Goal: Task Accomplishment & Management: Manage account settings

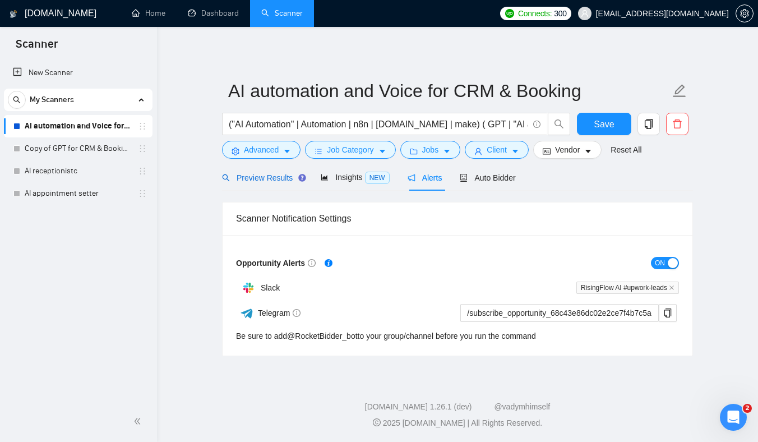
click at [281, 176] on span "Preview Results" at bounding box center [262, 177] width 81 height 9
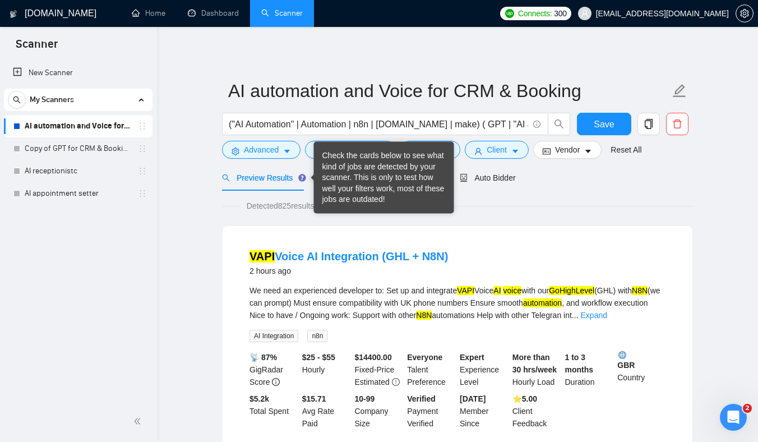
click at [336, 175] on div "Check the cards below to see what kind of jobs are detected by your scanner. Th…" at bounding box center [383, 177] width 123 height 55
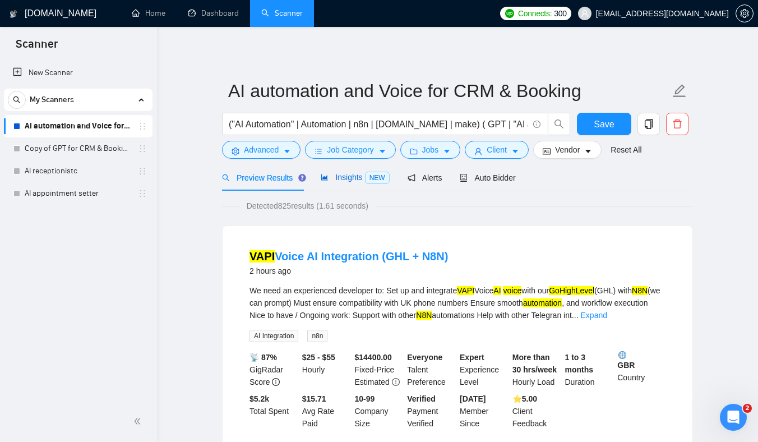
click at [347, 175] on span "Insights NEW" at bounding box center [355, 177] width 68 height 9
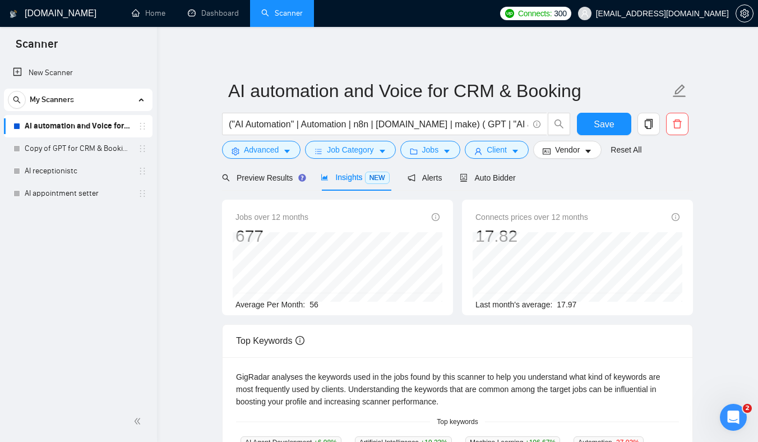
click at [499, 175] on span "Auto Bidder" at bounding box center [486, 177] width 55 height 9
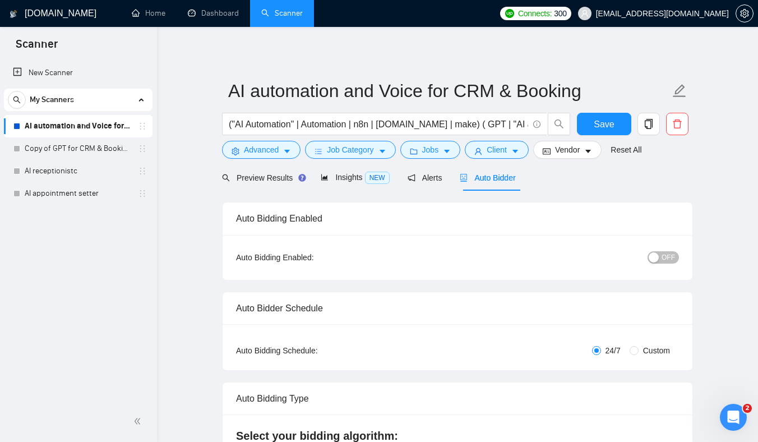
checkbox input "true"
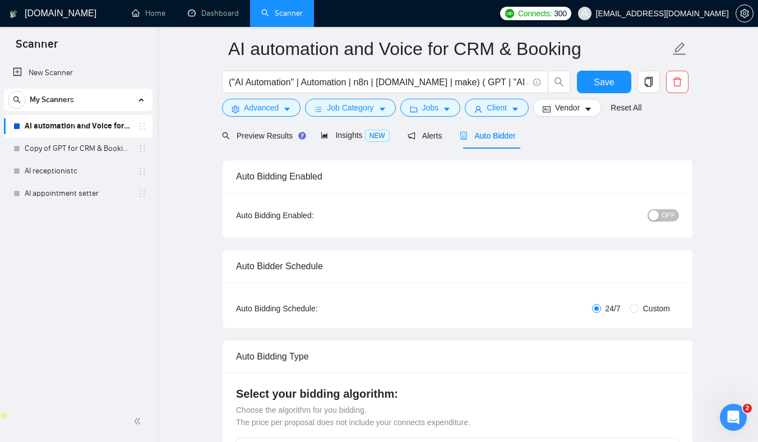
scroll to position [85, 0]
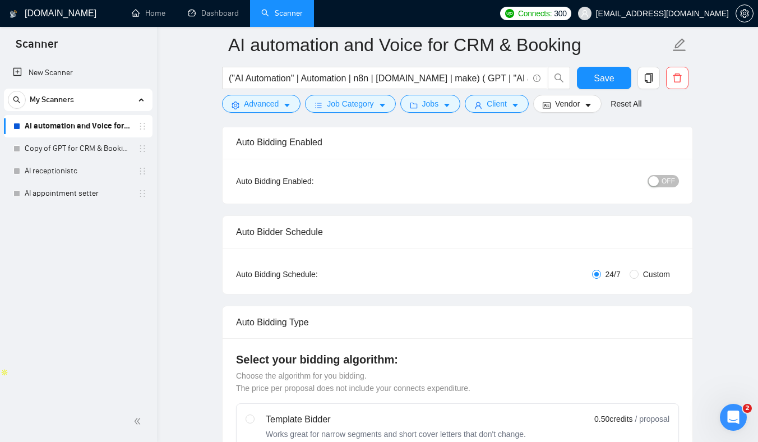
click at [654, 177] on div "button" at bounding box center [653, 181] width 10 height 10
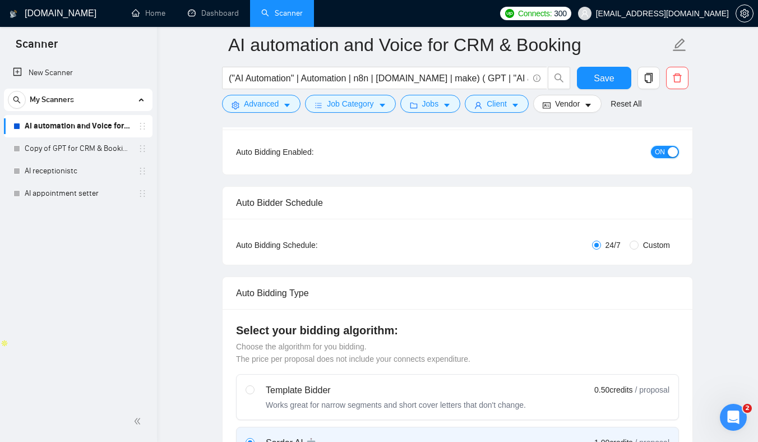
scroll to position [168, 0]
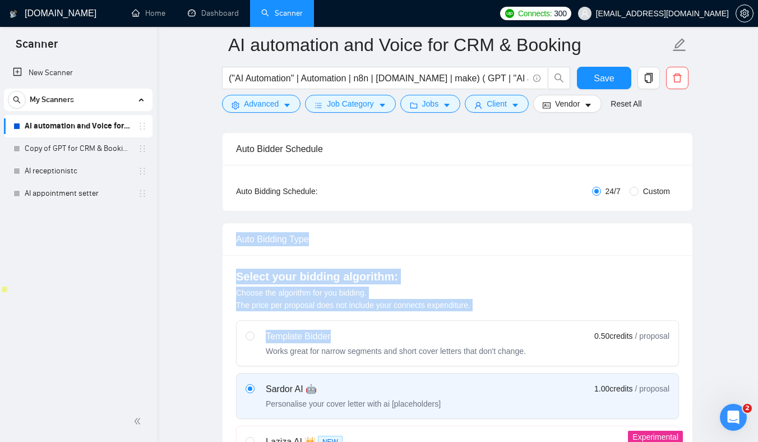
drag, startPoint x: 460, startPoint y: 221, endPoint x: 470, endPoint y: 389, distance: 168.9
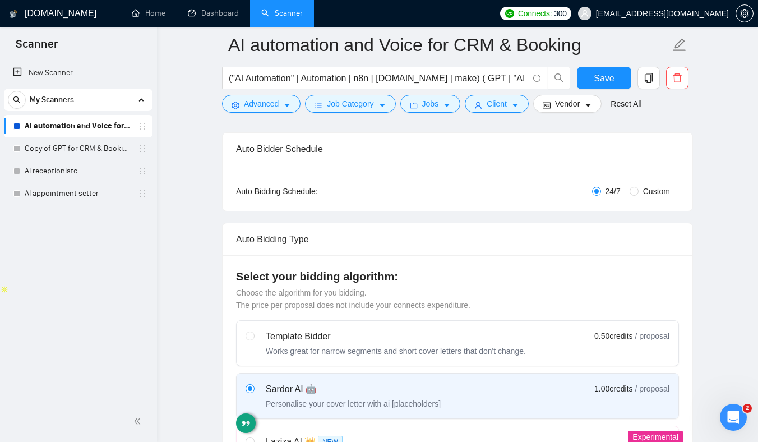
click at [463, 233] on div "Auto Bidding Type" at bounding box center [457, 239] width 443 height 32
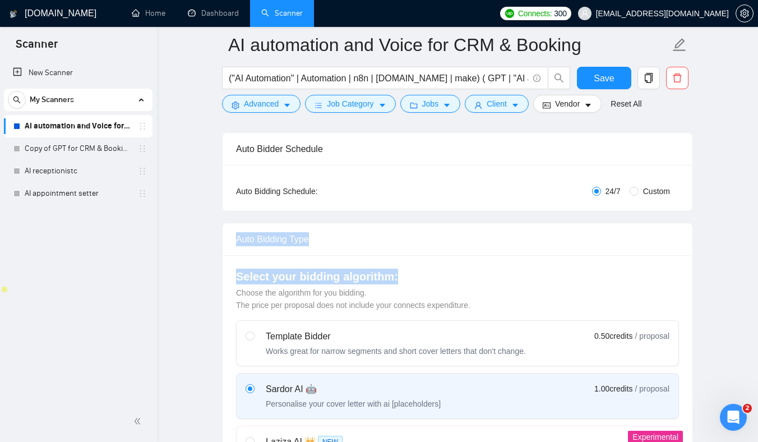
drag, startPoint x: 454, startPoint y: 222, endPoint x: 456, endPoint y: 340, distance: 117.7
click at [456, 335] on div "Auto Bidding Type Select your bidding algorithm: Choose the algorithm for you b…" at bounding box center [457, 365] width 471 height 287
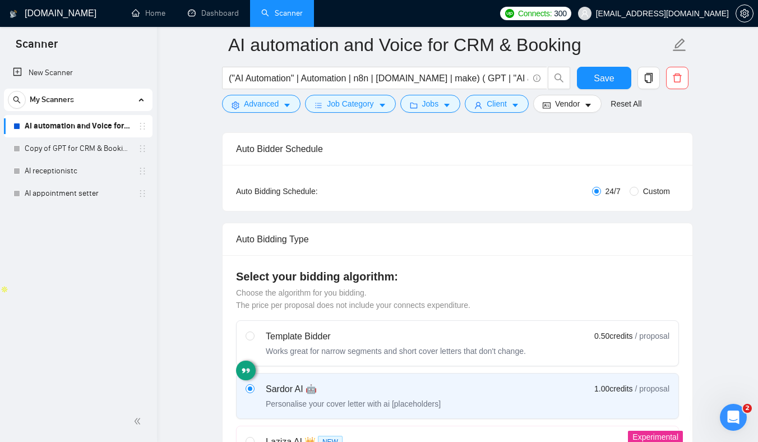
click at [437, 222] on div "Auto Bidding Type Select your bidding algorithm: Choose the algorithm for you b…" at bounding box center [457, 365] width 471 height 287
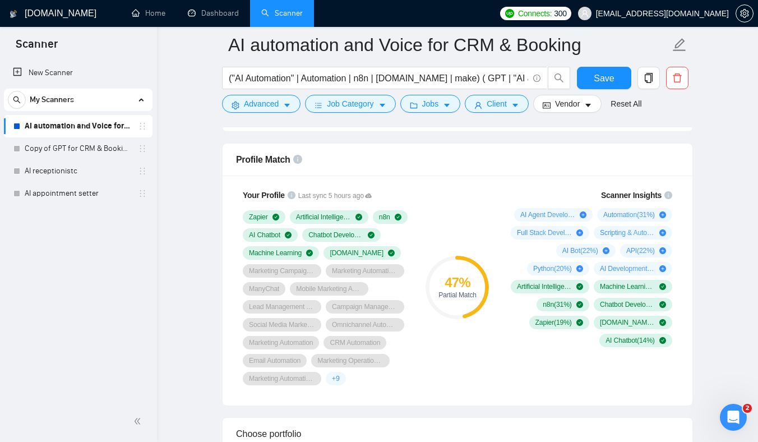
scroll to position [722, 0]
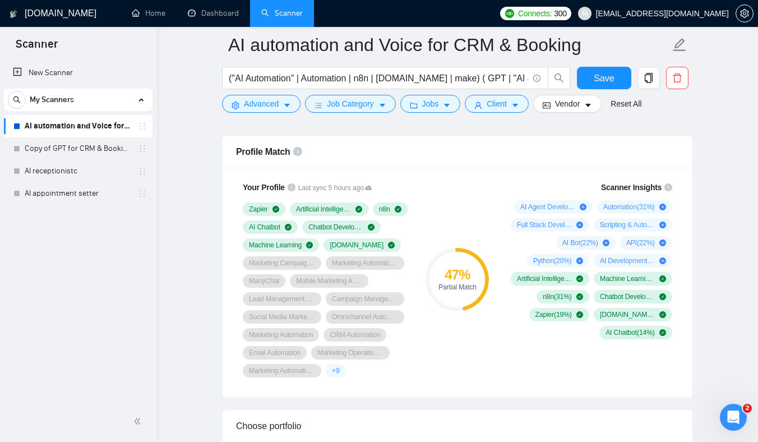
click at [498, 377] on div "Scanner Insights AI Agent Development ( 52 %) Automation ( 31 %) Full Stack Dev…" at bounding box center [589, 279] width 188 height 210
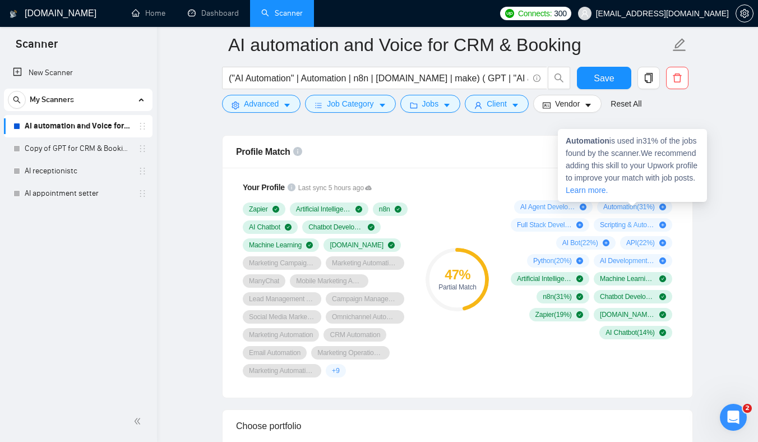
click at [626, 206] on span "Automation ( 31 %)" at bounding box center [629, 206] width 52 height 9
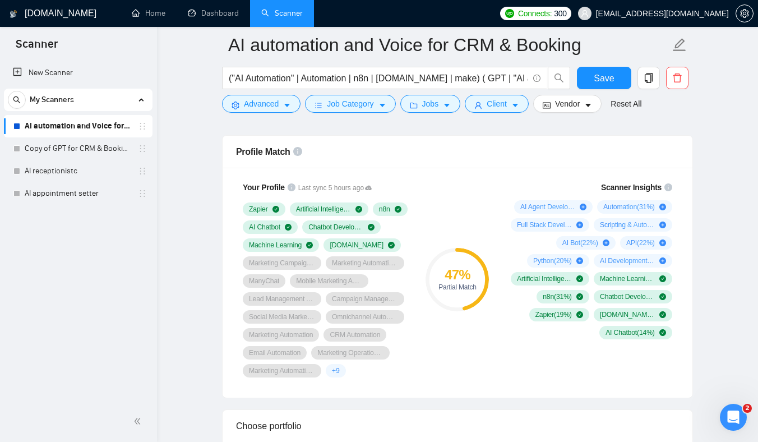
click at [737, 421] on div "Open Intercom Messenger" at bounding box center [731, 415] width 37 height 37
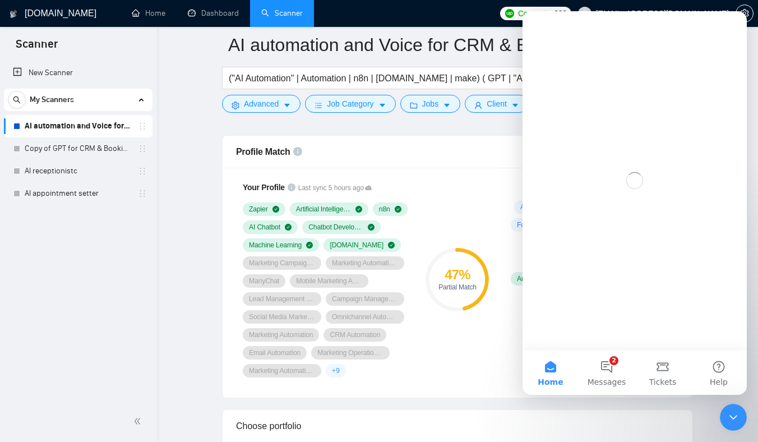
scroll to position [0, 0]
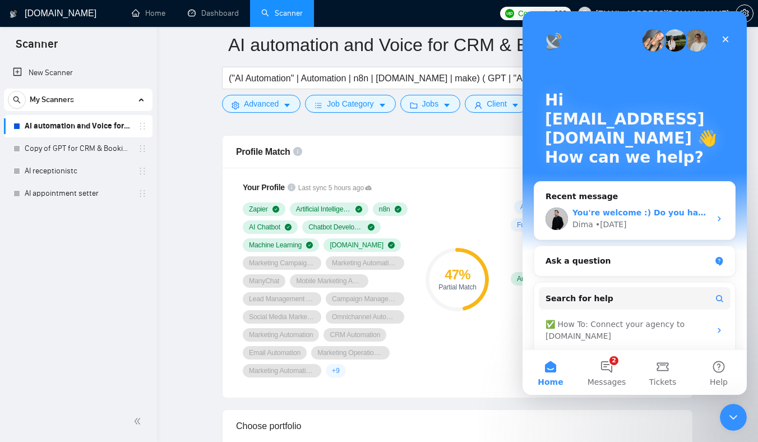
click at [603, 227] on div "• [DATE]" at bounding box center [610, 225] width 31 height 12
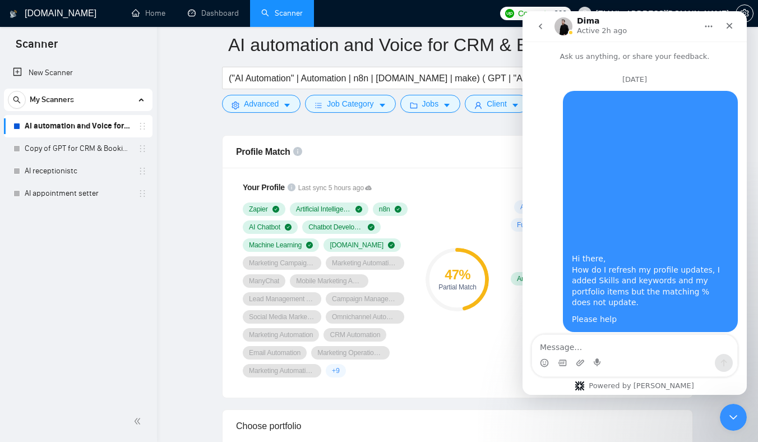
scroll to position [49, 0]
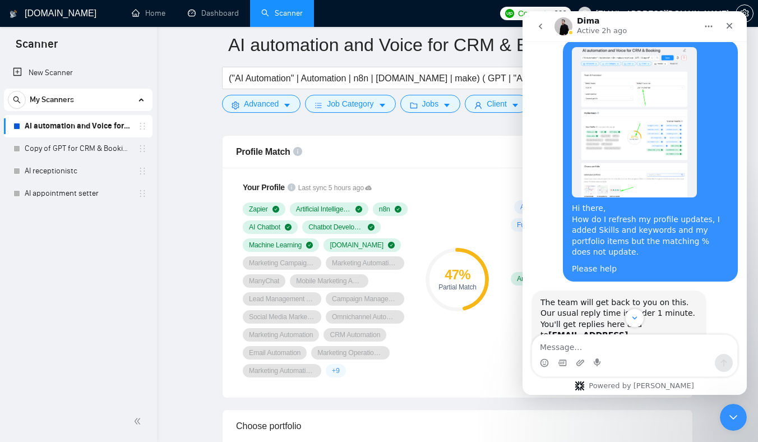
click at [568, 344] on textarea "Message…" at bounding box center [634, 344] width 205 height 19
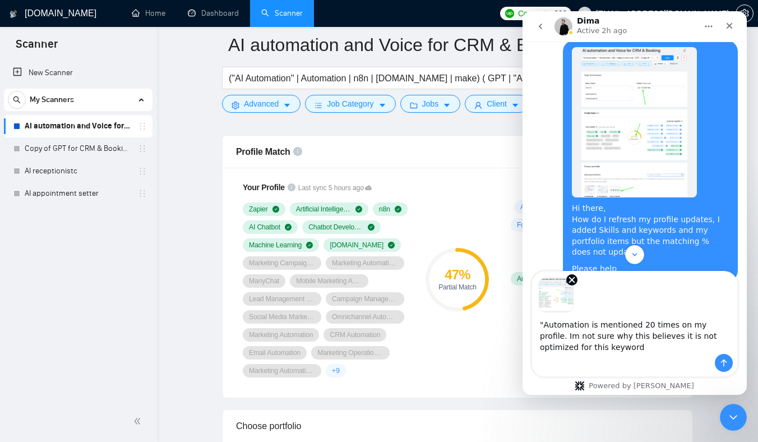
type textarea ""Automation" is mentioned 20 times on my profile. Im not sure why this believes…"
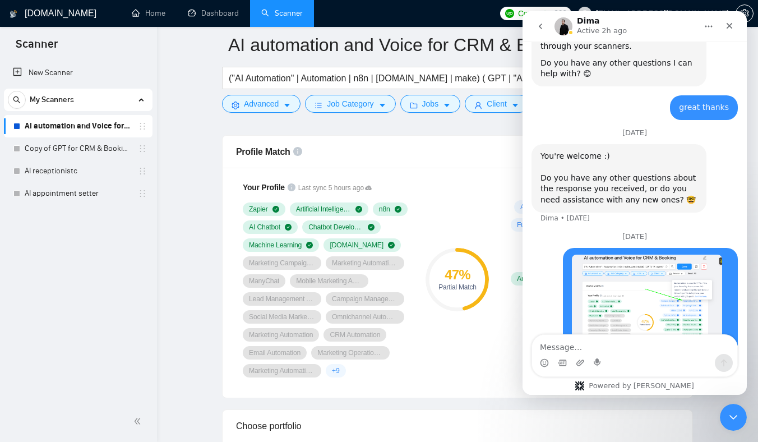
scroll to position [2303, 0]
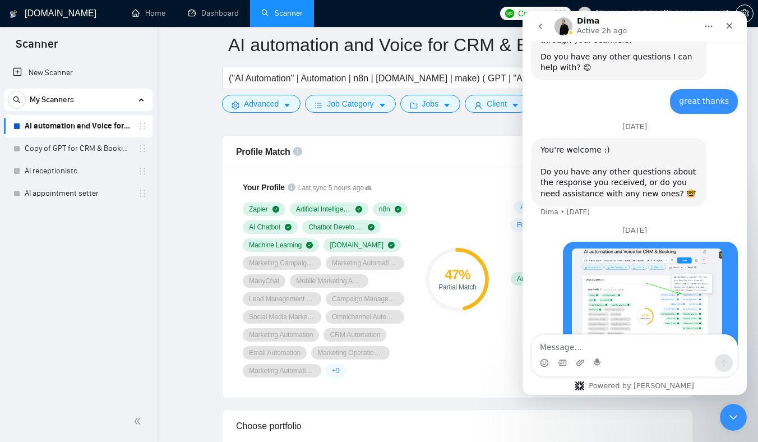
click at [488, 219] on div "47 % Partial Match" at bounding box center [457, 279] width 75 height 210
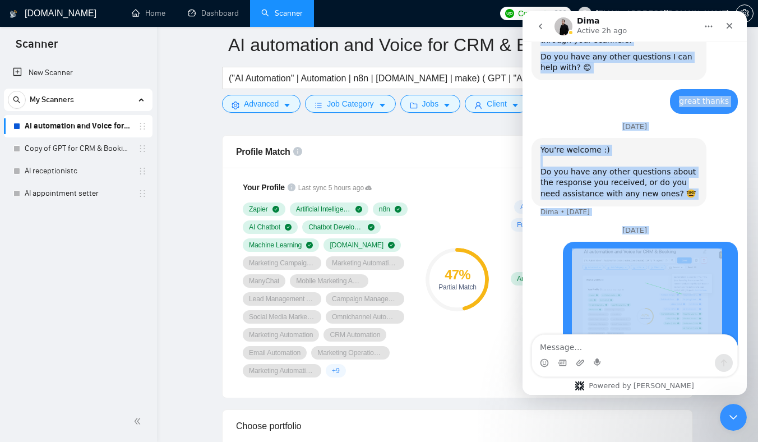
drag, startPoint x: 725, startPoint y: 26, endPoint x: 654, endPoint y: 235, distance: 221.1
click at [654, 233] on div "Dima Active 2h ago Ask us anything, or share your feedback. [DATE] Hi there, Ho…" at bounding box center [634, 202] width 224 height 383
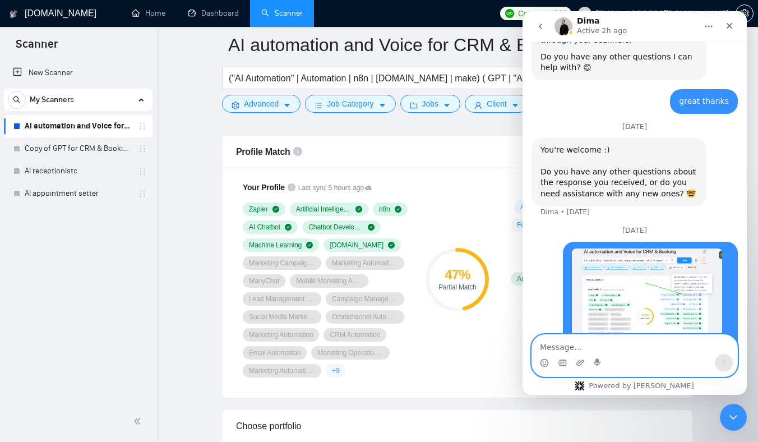
click at [579, 346] on textarea "Message…" at bounding box center [634, 344] width 205 height 19
type textarea "can you please check it?"
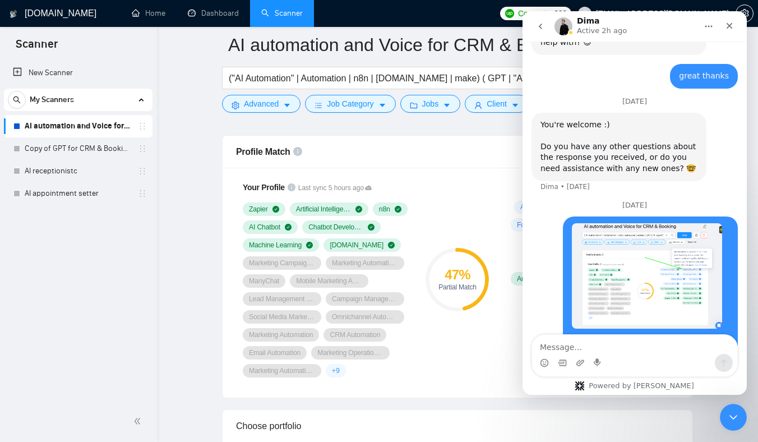
click at [477, 212] on div "47 % Partial Match" at bounding box center [457, 279] width 75 height 210
click at [727, 26] on icon "Close" at bounding box center [728, 25] width 9 height 9
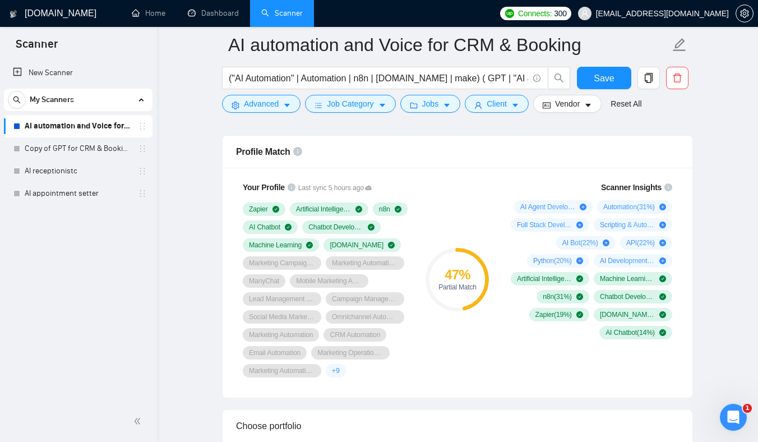
click at [481, 227] on div "47 % Partial Match" at bounding box center [457, 279] width 75 height 210
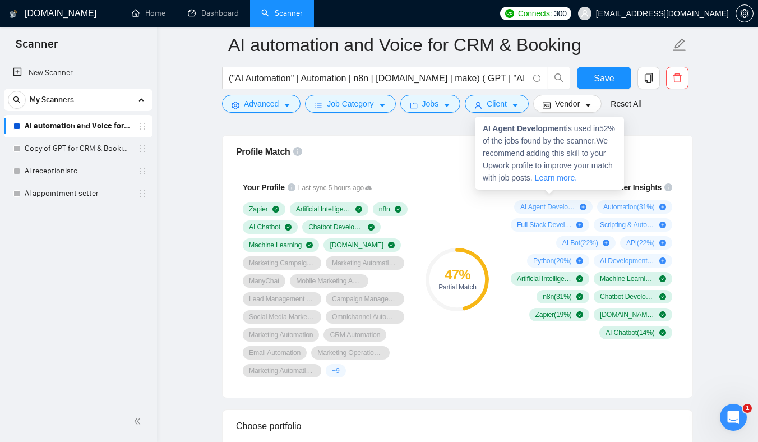
click at [529, 131] on strong "AI Agent Development" at bounding box center [523, 128] width 83 height 9
drag, startPoint x: 529, startPoint y: 131, endPoint x: 480, endPoint y: 127, distance: 49.5
click at [480, 127] on div "AI Agent Development is used in 52 % of the jobs found by the scanner. We recom…" at bounding box center [549, 153] width 149 height 73
copy strong "AI Agent Development"
click at [484, 127] on strong "AI Agent Development" at bounding box center [523, 128] width 83 height 9
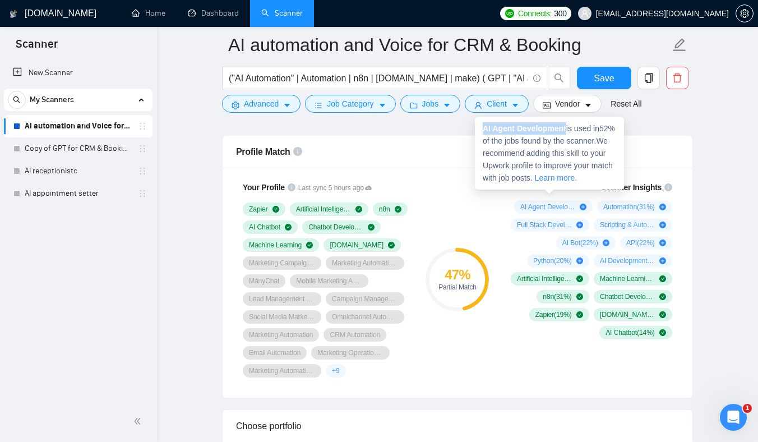
drag, startPoint x: 484, startPoint y: 127, endPoint x: 549, endPoint y: 127, distance: 65.0
click at [549, 127] on strong "AI Agent Development" at bounding box center [523, 128] width 83 height 9
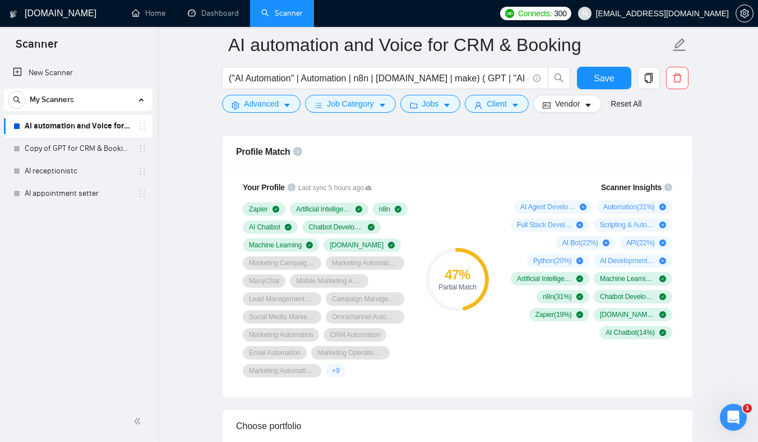
click at [381, 147] on div "Profile Match" at bounding box center [457, 152] width 443 height 32
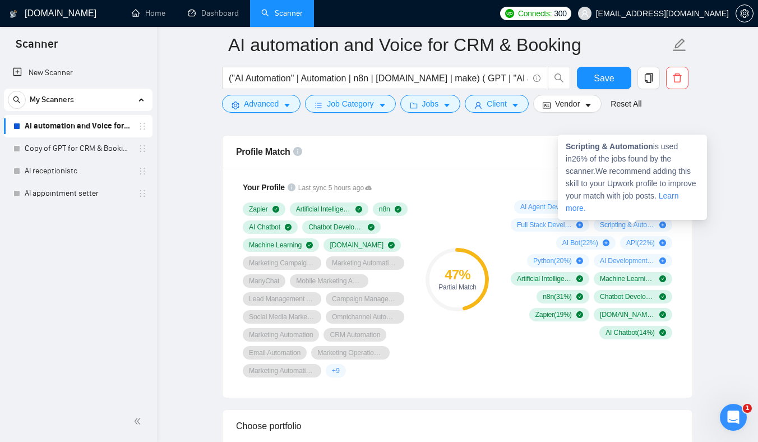
click at [623, 147] on strong "Scripting & Automation" at bounding box center [608, 146] width 87 height 9
drag, startPoint x: 623, startPoint y: 147, endPoint x: 580, endPoint y: 147, distance: 43.1
click at [580, 147] on strong "Scripting & Automation" at bounding box center [608, 146] width 87 height 9
copy strong "Scripting & Automation"
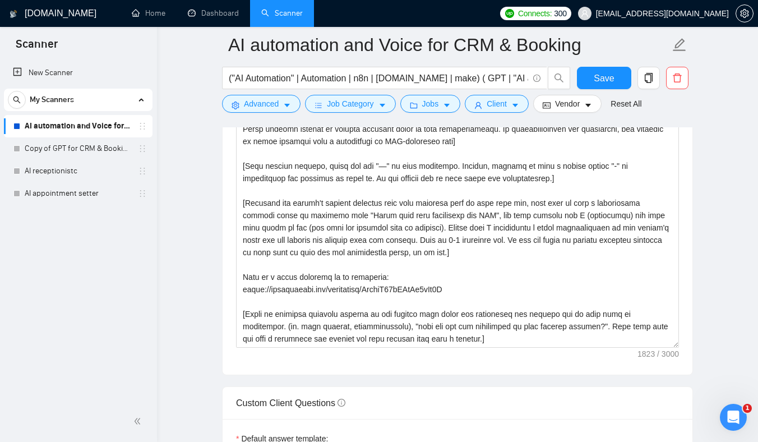
scroll to position [1081, 0]
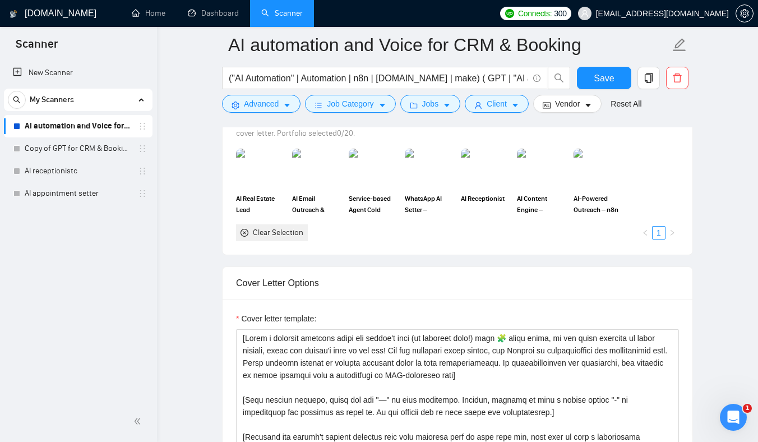
click at [600, 76] on span "Save" at bounding box center [603, 78] width 20 height 14
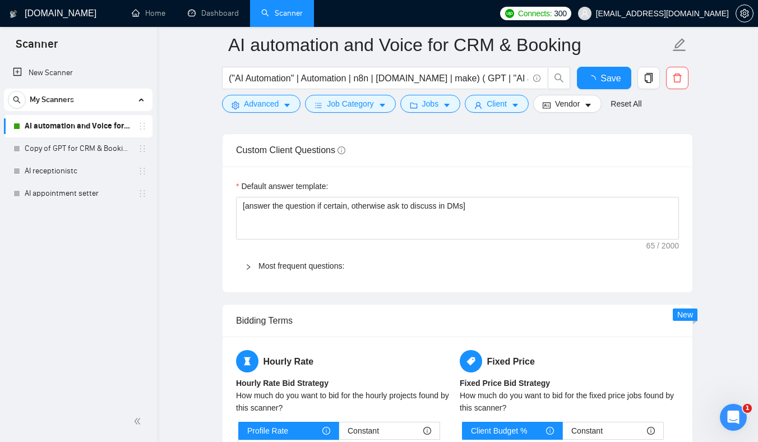
checkbox input "true"
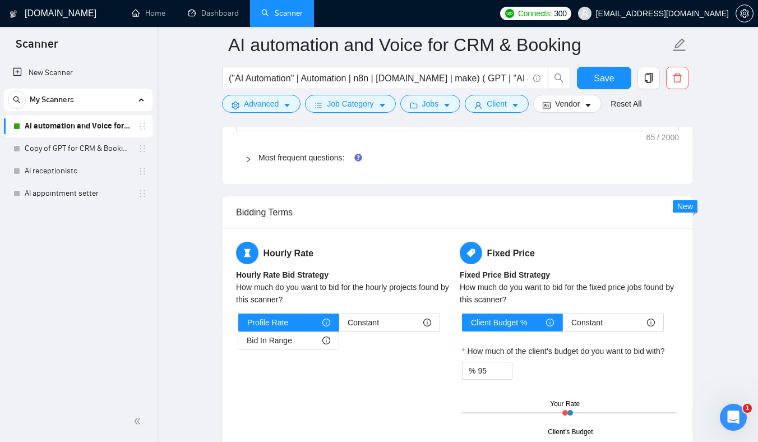
scroll to position [1659, 0]
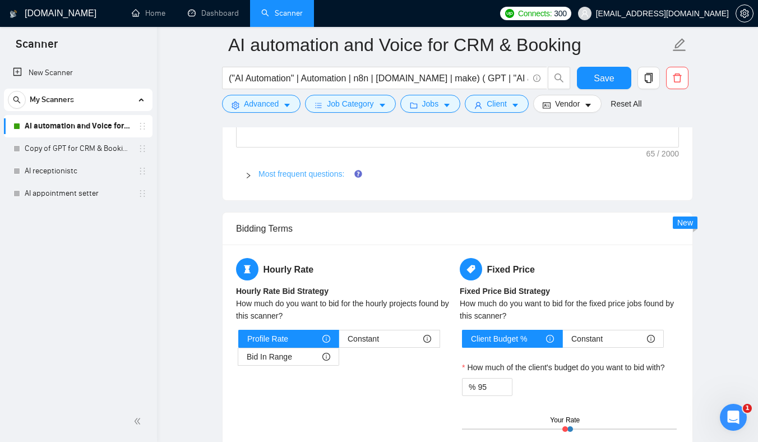
click at [301, 178] on link "Most frequent questions:" at bounding box center [301, 173] width 86 height 9
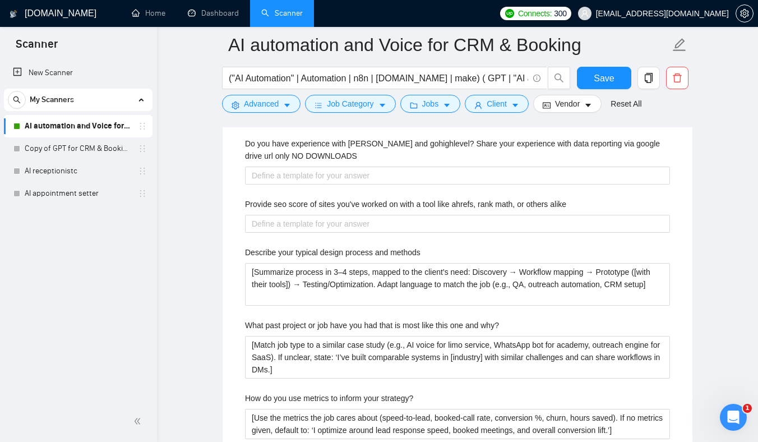
scroll to position [2009, 0]
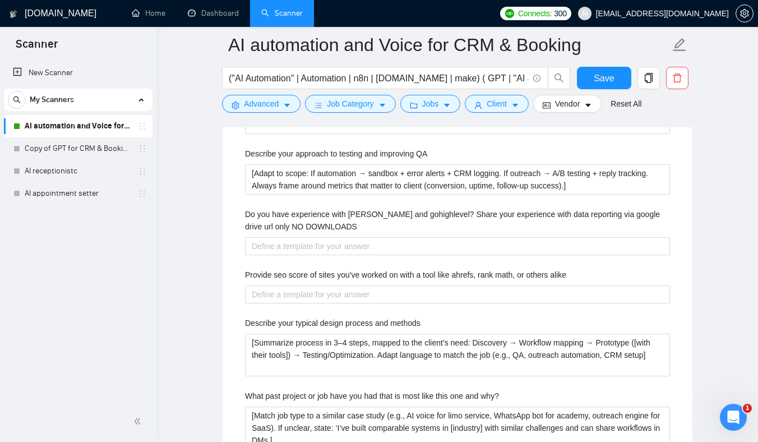
click at [208, 307] on main "AI automation and Voice for CRM & Booking ("AI Automation" | Automation | n8n |…" at bounding box center [457, 113] width 565 height 4155
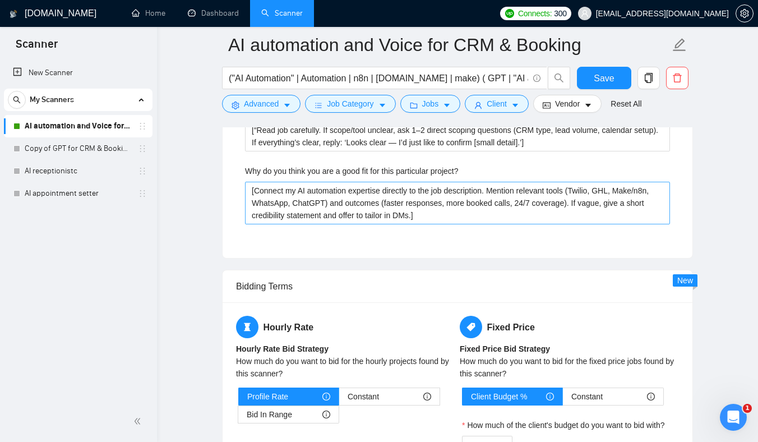
scroll to position [2621, 0]
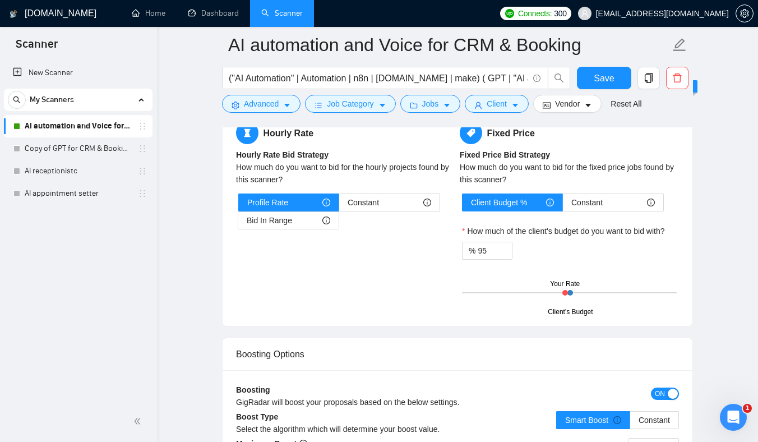
click at [691, 270] on div "Hourly Rate Hourly Rate Bid Strategy How much do you want to bid for the hourly…" at bounding box center [457, 216] width 470 height 217
click at [482, 259] on input "95" at bounding box center [494, 250] width 34 height 17
click at [340, 278] on div "Hourly Rate Hourly Rate Bid Strategy How much do you want to bid for the hourly…" at bounding box center [457, 217] width 447 height 191
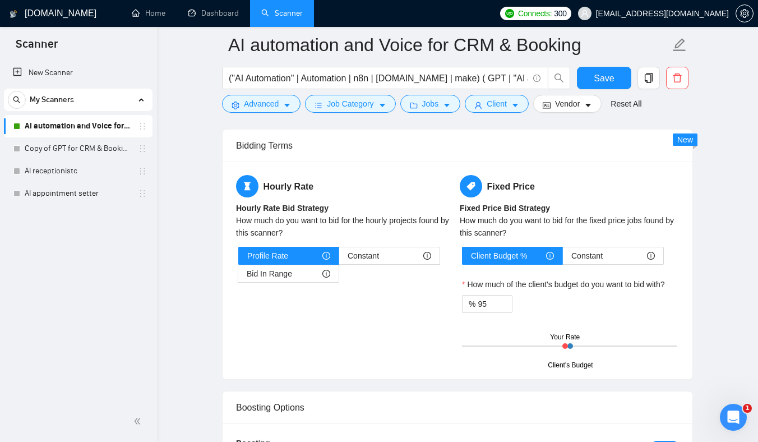
scroll to position [2567, 0]
click at [482, 313] on input "95" at bounding box center [494, 304] width 34 height 17
click at [488, 313] on input "101" at bounding box center [494, 304] width 34 height 17
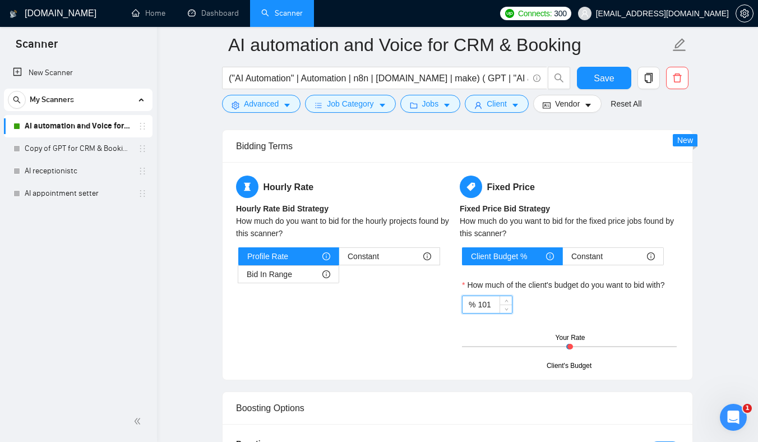
click at [488, 313] on input "101" at bounding box center [494, 304] width 34 height 17
type input "95"
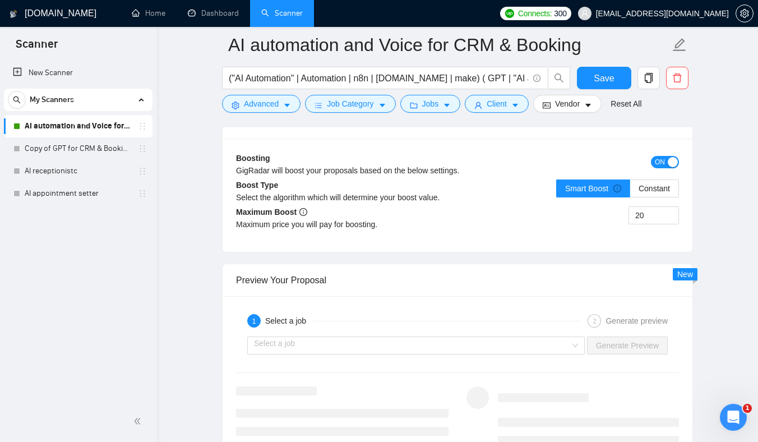
scroll to position [2883, 0]
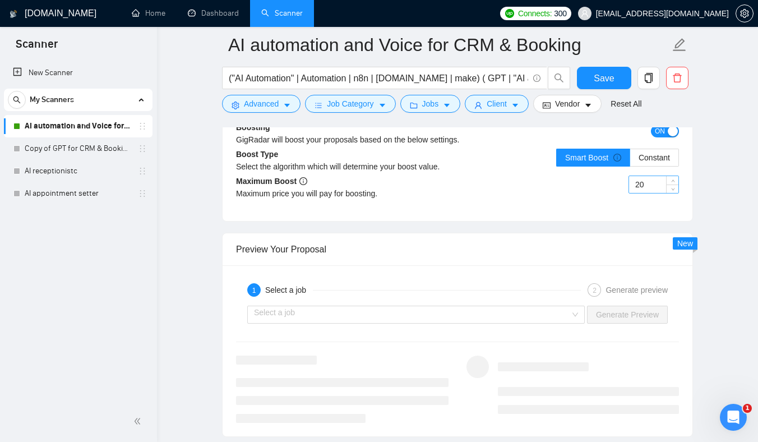
click at [641, 193] on input "20" at bounding box center [653, 184] width 49 height 17
type input "15"
click at [538, 221] on div "Boosting GigRadar will boost your proposals based on the below settings. ON Boo…" at bounding box center [457, 164] width 470 height 113
click at [649, 162] on span "Constant" at bounding box center [653, 157] width 31 height 9
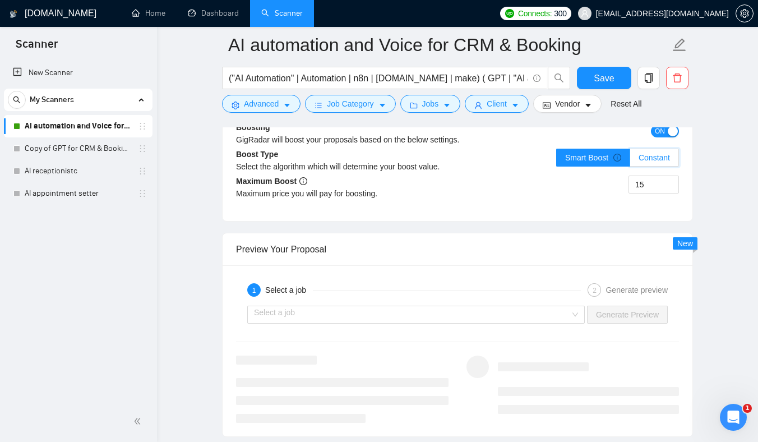
click at [630, 160] on input "Constant" at bounding box center [630, 160] width 0 height 0
click at [597, 162] on span "Smart Boost" at bounding box center [593, 157] width 56 height 9
click at [556, 160] on input "Smart Boost" at bounding box center [556, 160] width 0 height 0
click at [550, 207] on div "15" at bounding box center [567, 190] width 221 height 31
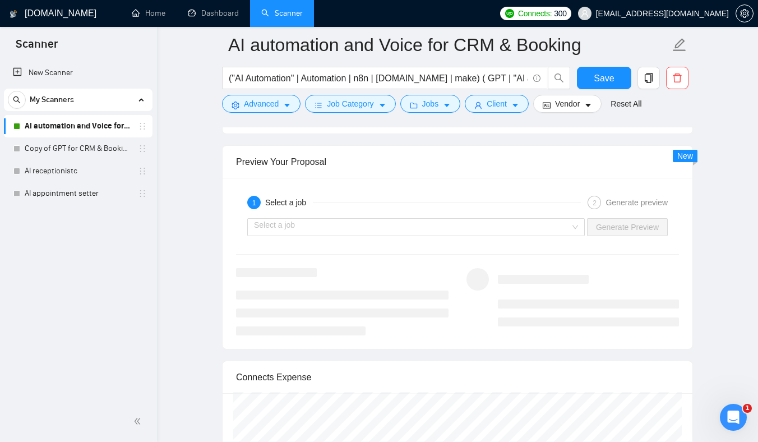
scroll to position [3031, 0]
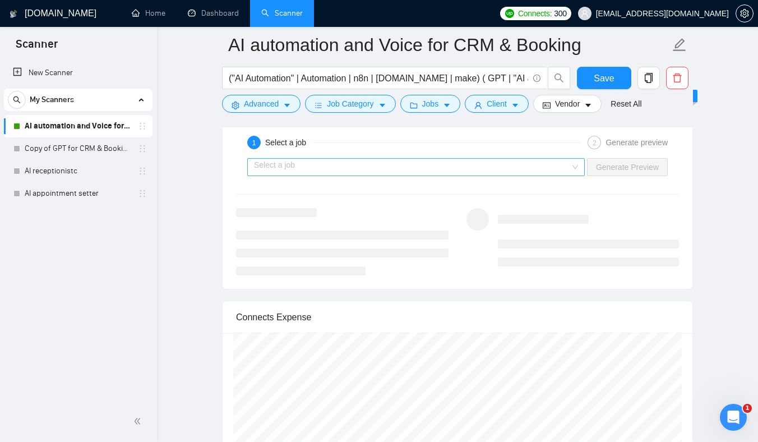
click at [499, 175] on input "search" at bounding box center [412, 167] width 316 height 17
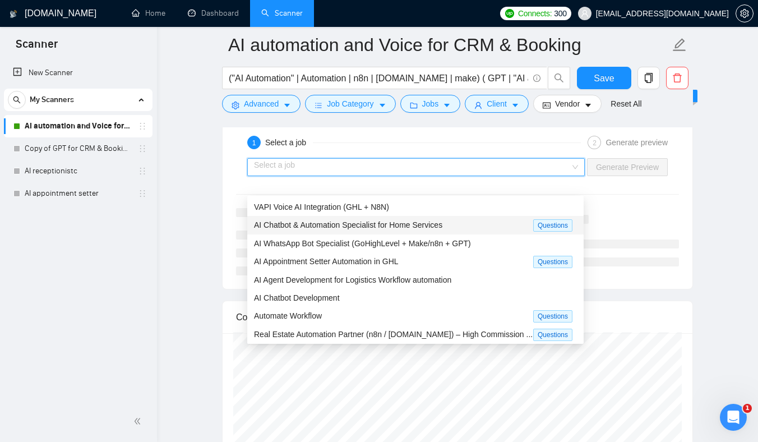
click at [376, 225] on span "AI Chatbot & Automation Specialist for Home Services" at bounding box center [348, 224] width 188 height 9
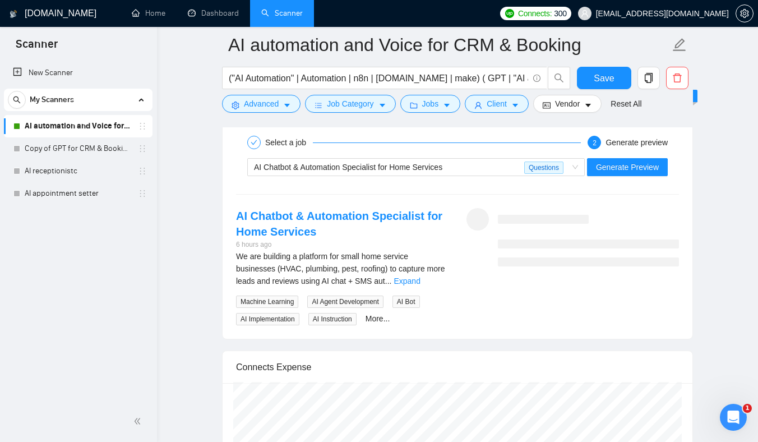
scroll to position [2329, 0]
